Goal: Complete application form

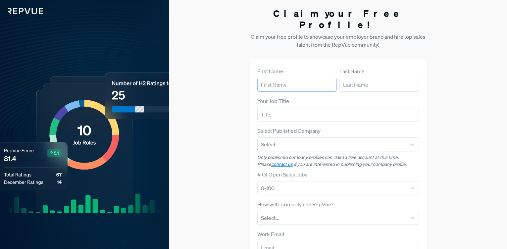
click at [273, 78] on input "text" at bounding box center [296, 85] width 79 height 14
type input "[PERSON_NAME]"
type input "[PERSON_NAME][EMAIL_ADDRESS][PERSON_NAME][PERSON_NAME][DOMAIN_NAME]"
drag, startPoint x: 273, startPoint y: 106, endPoint x: 280, endPoint y: 105, distance: 7.0
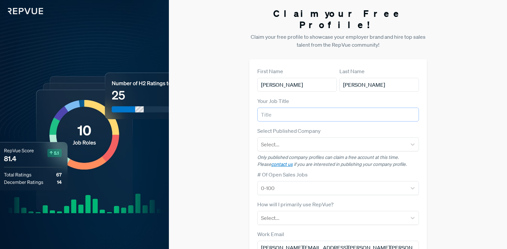
click at [274, 108] on input "text" at bounding box center [338, 115] width 162 height 14
type input "Sr. VP, Human Resources"
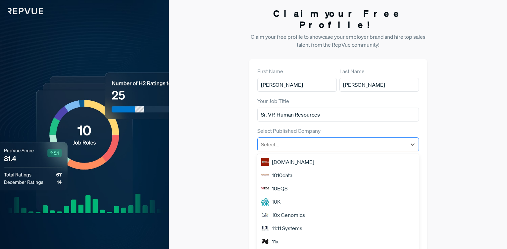
click at [308, 140] on div at bounding box center [332, 144] width 142 height 9
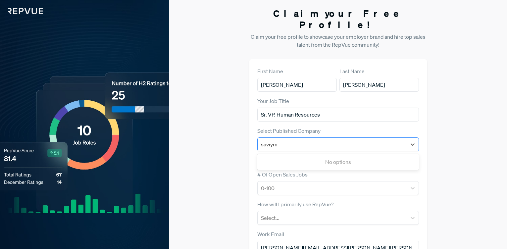
type input "saviy"
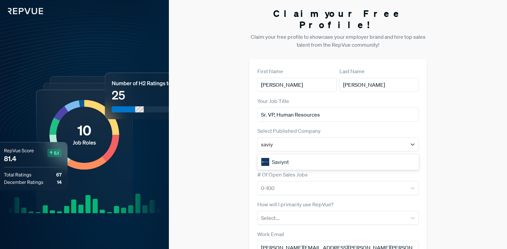
drag, startPoint x: 288, startPoint y: 150, endPoint x: 298, endPoint y: 148, distance: 9.8
click at [293, 155] on div "Saviynt" at bounding box center [338, 161] width 162 height 13
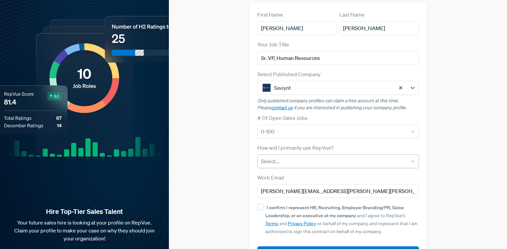
scroll to position [58, 0]
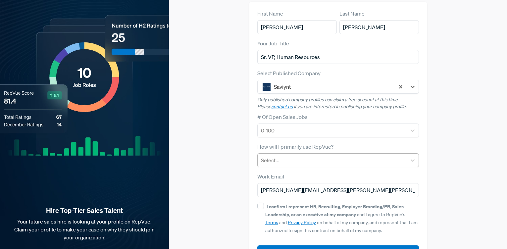
click at [306, 156] on div at bounding box center [332, 160] width 142 height 9
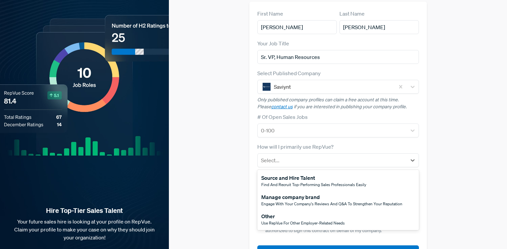
drag, startPoint x: 327, startPoint y: 188, endPoint x: 360, endPoint y: 171, distance: 37.6
click at [328, 193] on div "Manage company brand" at bounding box center [331, 197] width 141 height 8
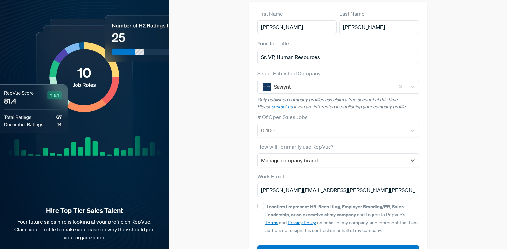
scroll to position [73, 0]
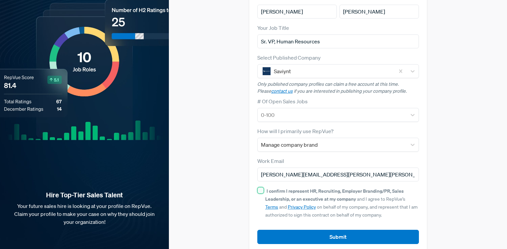
click at [258, 187] on input "I confirm I represent HR, Recruiting, Employer Branding/PR, Sales Leadership, o…" at bounding box center [260, 190] width 7 height 7
checkbox input "true"
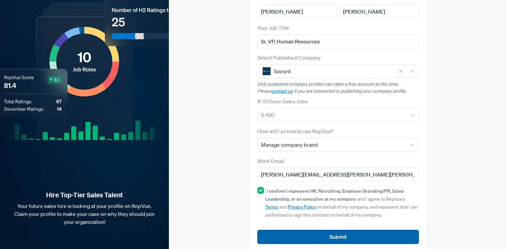
click at [342, 230] on button "Submit" at bounding box center [338, 237] width 162 height 14
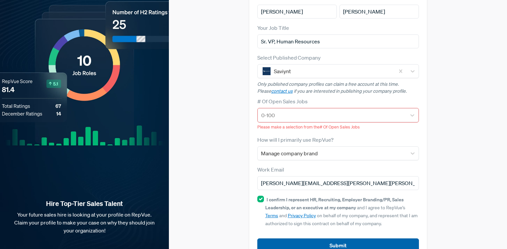
scroll to position [82, 0]
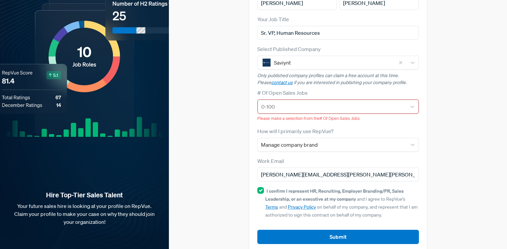
click at [303, 102] on div at bounding box center [332, 106] width 142 height 9
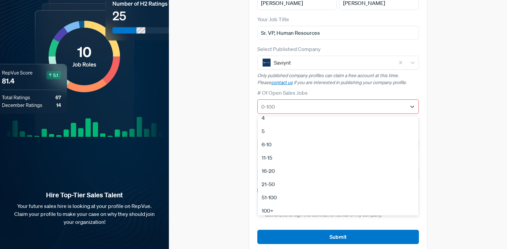
scroll to position [62, 0]
click at [268, 161] on div "21-50" at bounding box center [338, 167] width 161 height 13
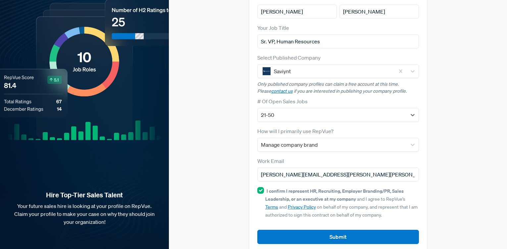
drag, startPoint x: 334, startPoint y: 226, endPoint x: 321, endPoint y: 221, distance: 13.2
click at [333, 230] on button "Submit" at bounding box center [338, 237] width 162 height 14
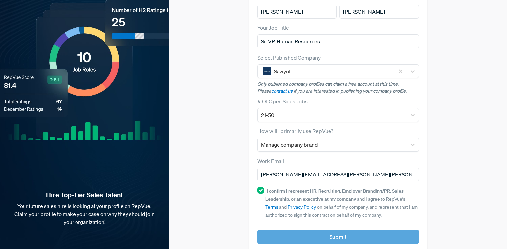
scroll to position [0, 0]
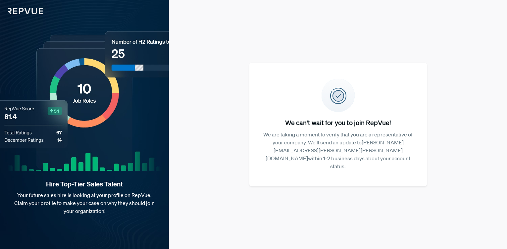
click at [34, 48] on div "Hire Top-Tier Sales Talent Your future sales hire is looking at your profile on…" at bounding box center [84, 124] width 169 height 249
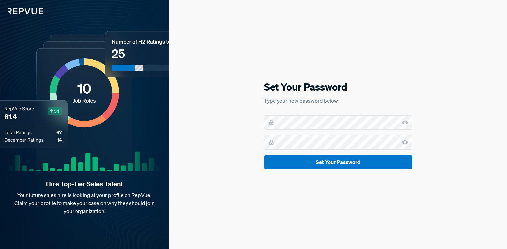
click at [388, 85] on h5 "Set Your Password" at bounding box center [338, 87] width 148 height 14
click at [406, 123] on icon at bounding box center [405, 122] width 7 height 7
click at [405, 142] on use at bounding box center [405, 142] width 7 height 4
drag, startPoint x: 319, startPoint y: 162, endPoint x: 312, endPoint y: 159, distance: 7.6
click at [317, 162] on button "Set Your Password" at bounding box center [338, 162] width 148 height 14
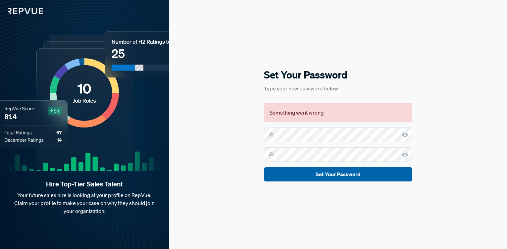
click at [327, 179] on button "Set Your Password" at bounding box center [338, 174] width 148 height 14
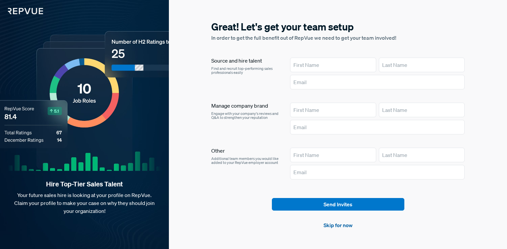
click at [339, 227] on link "Skip for now" at bounding box center [338, 225] width 29 height 8
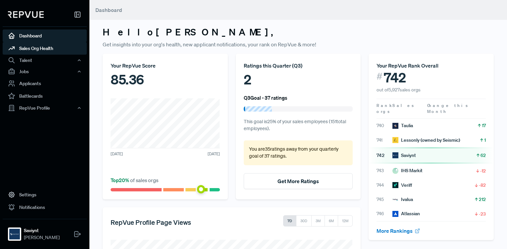
click at [28, 46] on link "Sales Org Health" at bounding box center [45, 48] width 84 height 13
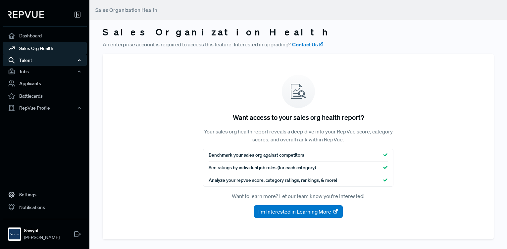
click at [20, 63] on div "Talent" at bounding box center [45, 60] width 84 height 11
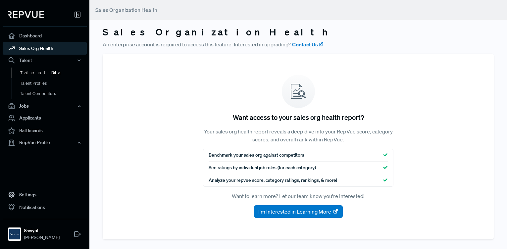
click at [33, 75] on link "Talent Data" at bounding box center [54, 73] width 84 height 11
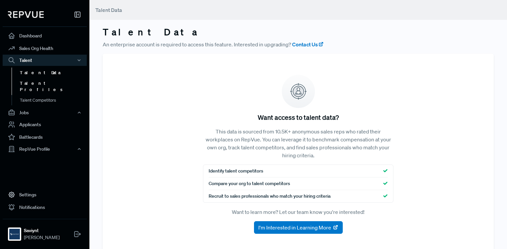
click at [29, 82] on link "Talent Profiles" at bounding box center [54, 86] width 84 height 17
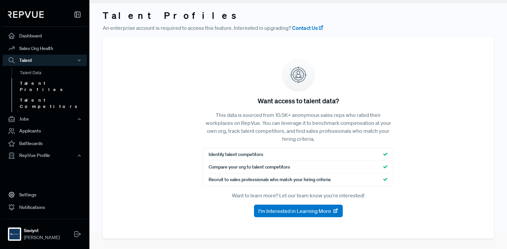
click at [31, 95] on link "Talent Competitors" at bounding box center [54, 103] width 84 height 17
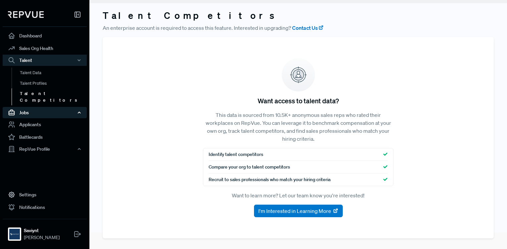
click at [24, 107] on div "Jobs" at bounding box center [45, 112] width 84 height 11
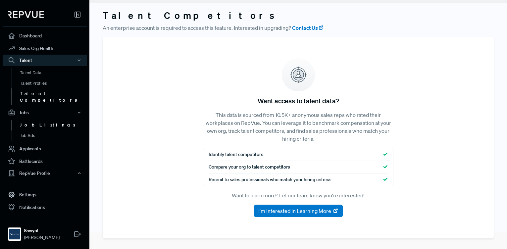
click at [43, 120] on link "Job Listings" at bounding box center [54, 125] width 84 height 11
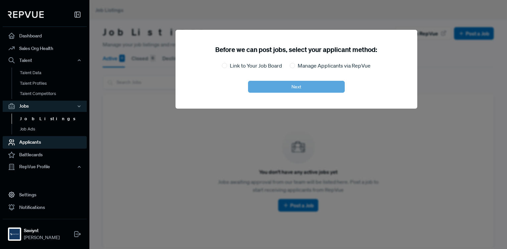
click at [27, 143] on link "Applicants" at bounding box center [45, 142] width 84 height 13
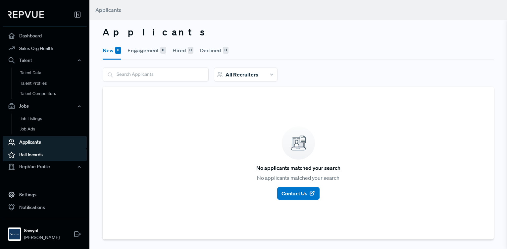
drag, startPoint x: 34, startPoint y: 155, endPoint x: 38, endPoint y: 156, distance: 4.2
click at [34, 155] on link "Battlecards" at bounding box center [45, 155] width 84 height 13
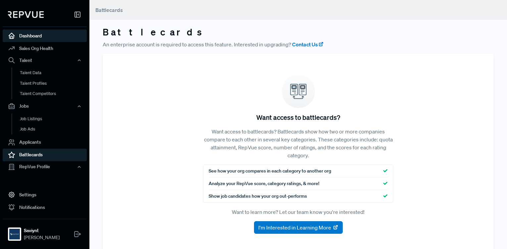
drag, startPoint x: 41, startPoint y: 33, endPoint x: 67, endPoint y: 34, distance: 25.5
click at [41, 33] on link "Dashboard" at bounding box center [45, 35] width 84 height 13
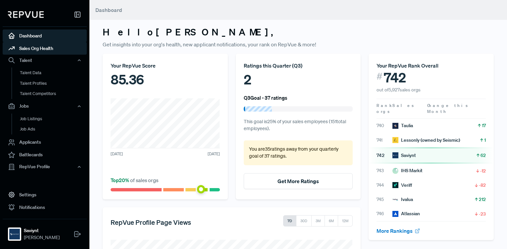
click at [30, 50] on link "Sales Org Health" at bounding box center [45, 48] width 84 height 13
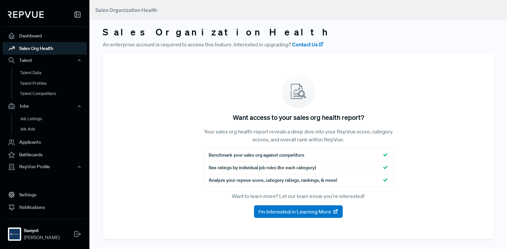
scroll to position [1, 0]
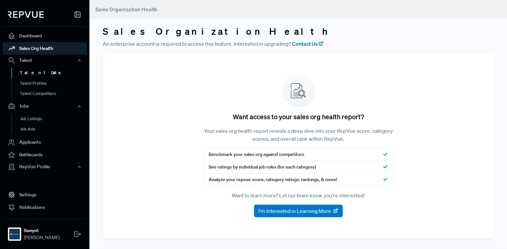
click at [26, 72] on link "Talent Data" at bounding box center [54, 73] width 84 height 11
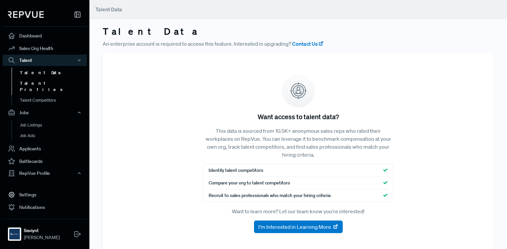
click at [34, 80] on link "Talent Profiles" at bounding box center [54, 86] width 84 height 17
click at [29, 83] on link "Talent Profiles" at bounding box center [54, 86] width 84 height 17
click at [44, 121] on link "Job Listings" at bounding box center [54, 125] width 84 height 11
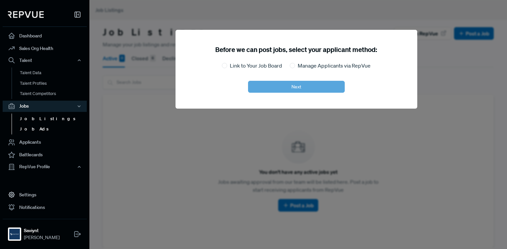
click at [23, 126] on link "Job Ads" at bounding box center [54, 129] width 84 height 11
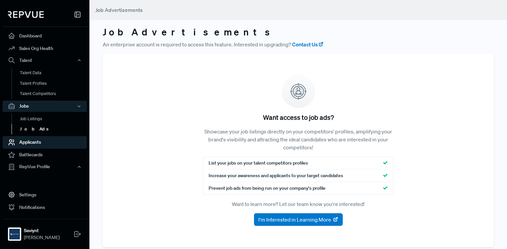
click at [22, 143] on link "Applicants" at bounding box center [45, 142] width 84 height 13
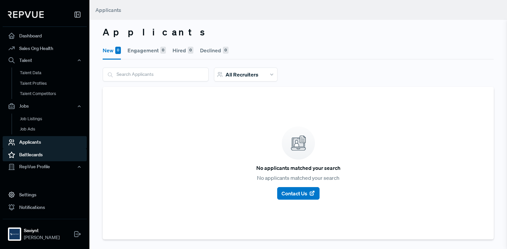
click at [31, 152] on link "Battlecards" at bounding box center [45, 155] width 84 height 13
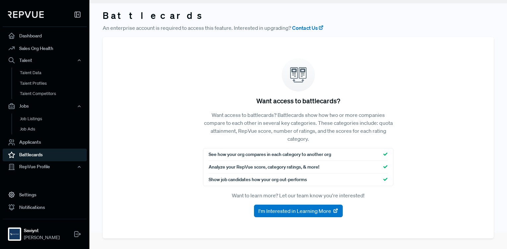
scroll to position [16, 0]
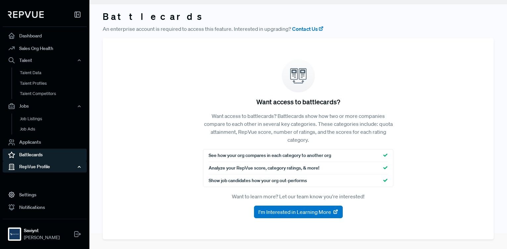
click at [42, 168] on div "RepVue Profile" at bounding box center [45, 166] width 84 height 11
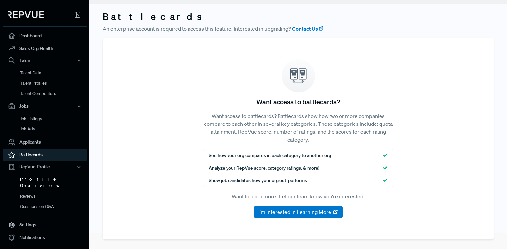
click at [40, 180] on link "Profile Overview" at bounding box center [54, 182] width 84 height 17
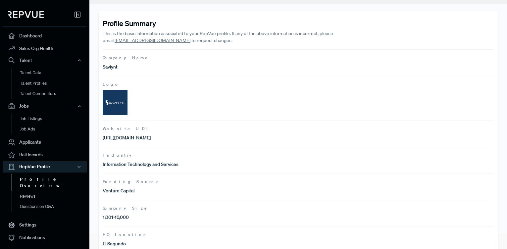
click at [122, 106] on img at bounding box center [115, 102] width 25 height 25
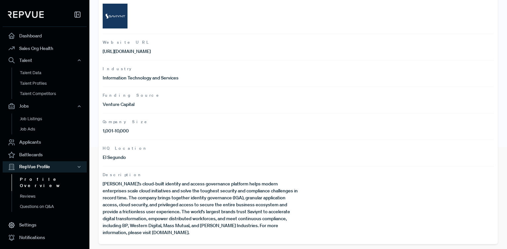
scroll to position [102, 0]
